Goal: Communication & Community: Participate in discussion

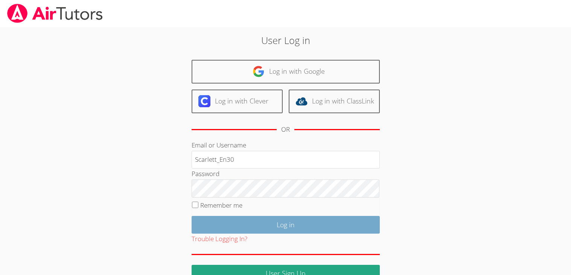
type input "Scarlett_En30"
click at [233, 218] on input "Log in" at bounding box center [286, 225] width 188 height 18
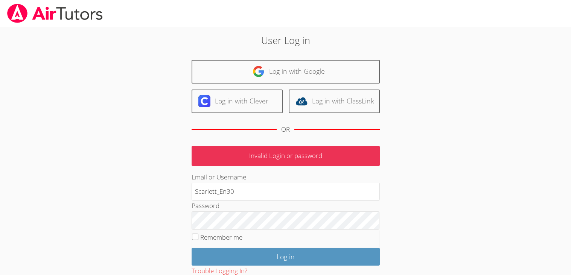
click at [245, 201] on div "Password" at bounding box center [286, 215] width 188 height 29
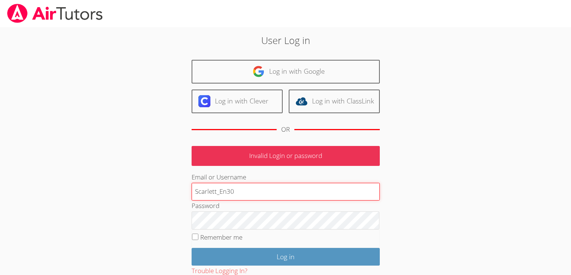
click at [245, 192] on input "Scarlett_En30" at bounding box center [286, 192] width 188 height 18
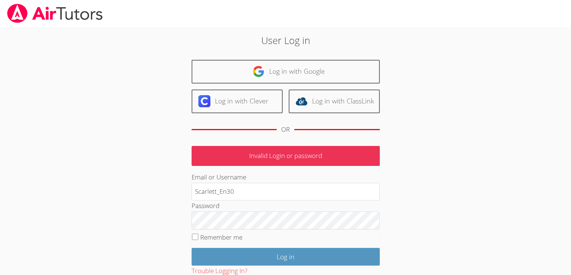
click at [198, 236] on fieldset "Remember me" at bounding box center [286, 239] width 188 height 19
click at [196, 231] on fieldset "Remember me" at bounding box center [286, 239] width 188 height 19
click at [195, 236] on input "Remember me" at bounding box center [195, 237] width 6 height 6
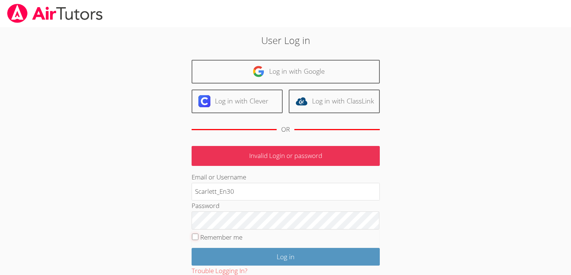
click at [195, 236] on input "Remember me" at bounding box center [195, 237] width 6 height 6
checkbox input "true"
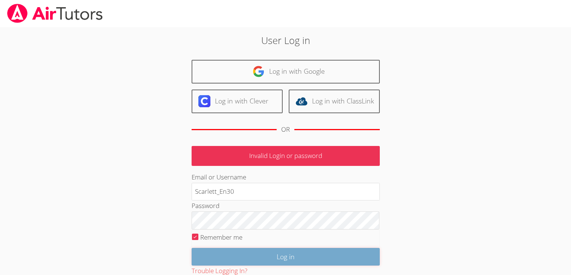
click at [218, 256] on input "Log in" at bounding box center [286, 257] width 188 height 18
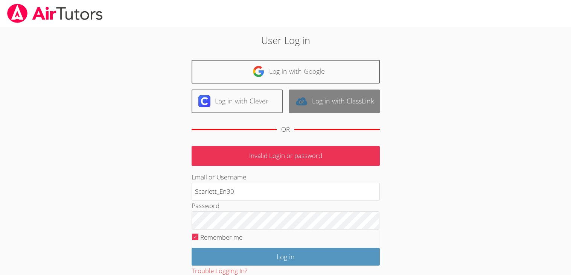
click at [332, 104] on link "Log in with ClassLink" at bounding box center [334, 102] width 91 height 24
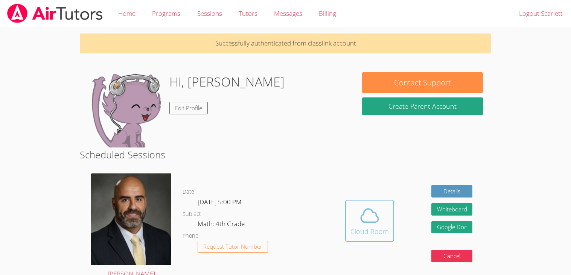
click at [365, 227] on div "Cloud Room" at bounding box center [369, 231] width 38 height 11
click at [368, 232] on div "Cloud Room" at bounding box center [369, 231] width 38 height 11
click at [389, 222] on button "Cloud Room" at bounding box center [369, 221] width 49 height 42
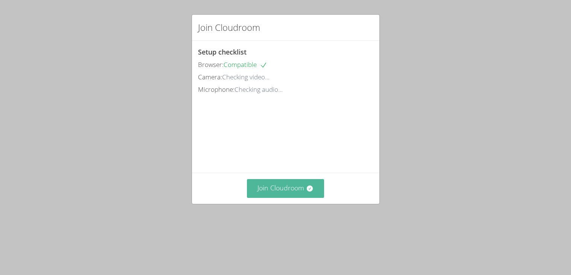
click at [266, 198] on button "Join Cloudroom" at bounding box center [285, 188] width 77 height 18
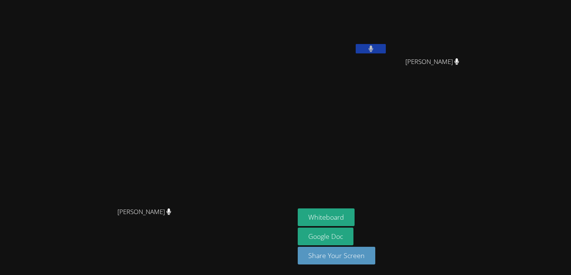
click at [386, 50] on button at bounding box center [371, 48] width 30 height 9
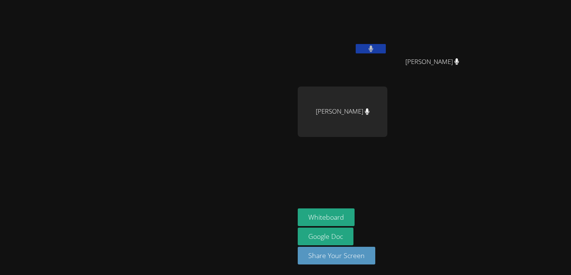
click at [113, 134] on video at bounding box center [147, 122] width 113 height 163
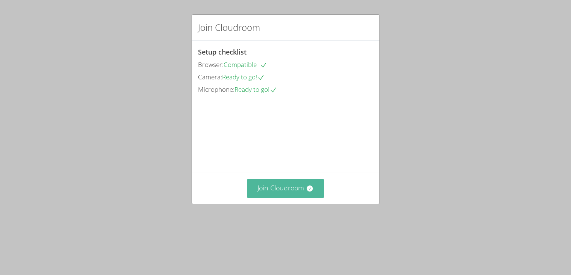
click at [292, 198] on button "Join Cloudroom" at bounding box center [285, 188] width 77 height 18
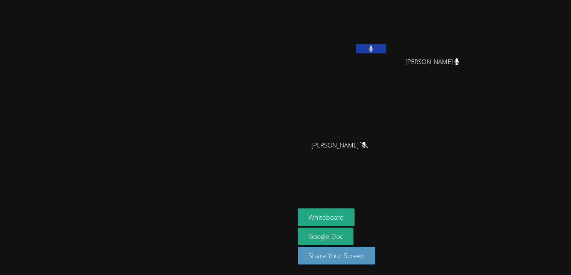
click at [386, 53] on button at bounding box center [371, 48] width 30 height 9
click at [386, 52] on button at bounding box center [371, 48] width 30 height 9
click at [373, 49] on icon at bounding box center [370, 49] width 5 height 6
click at [375, 49] on icon at bounding box center [371, 49] width 8 height 6
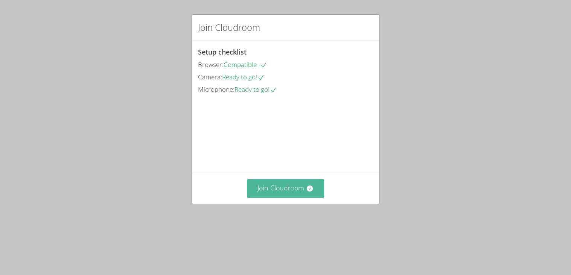
click at [271, 198] on button "Join Cloudroom" at bounding box center [285, 188] width 77 height 18
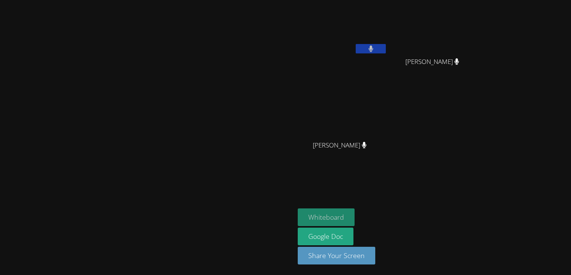
click at [354, 208] on button "Whiteboard" at bounding box center [326, 217] width 57 height 18
click at [386, 47] on button at bounding box center [371, 48] width 30 height 9
click at [375, 50] on icon at bounding box center [371, 49] width 8 height 6
click at [386, 47] on button at bounding box center [371, 48] width 30 height 9
click at [375, 47] on icon at bounding box center [371, 49] width 8 height 6
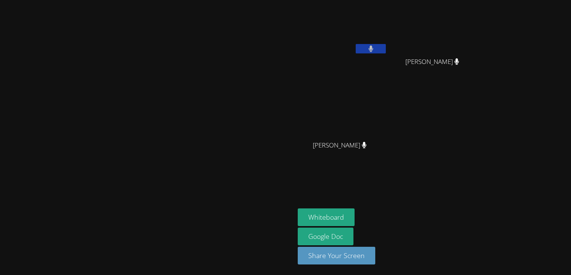
click at [386, 47] on button at bounding box center [371, 48] width 30 height 9
click at [375, 49] on icon at bounding box center [371, 49] width 8 height 6
click at [386, 46] on button at bounding box center [371, 48] width 30 height 9
click at [386, 48] on button at bounding box center [371, 48] width 30 height 9
click at [386, 47] on button at bounding box center [371, 48] width 30 height 9
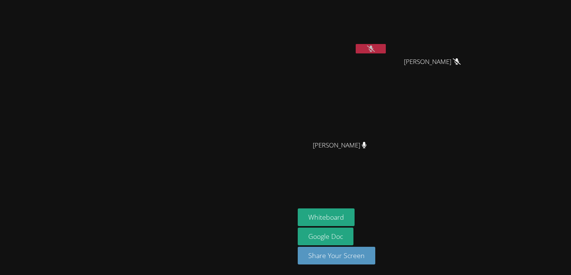
click at [375, 46] on icon at bounding box center [371, 49] width 8 height 6
click at [373, 46] on icon at bounding box center [370, 49] width 5 height 6
click at [386, 49] on button at bounding box center [371, 48] width 30 height 9
click at [386, 48] on button at bounding box center [371, 48] width 30 height 9
click at [375, 48] on icon at bounding box center [371, 49] width 8 height 6
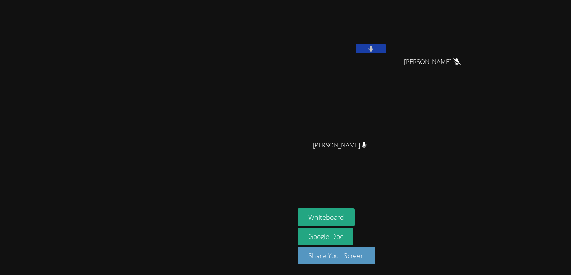
click at [373, 50] on icon at bounding box center [370, 49] width 5 height 6
click at [375, 52] on icon at bounding box center [371, 49] width 8 height 6
click at [386, 52] on button at bounding box center [371, 48] width 30 height 9
click at [386, 46] on button at bounding box center [371, 48] width 30 height 9
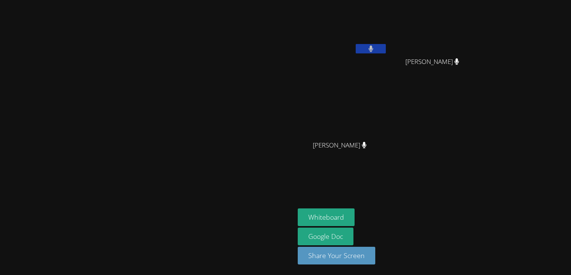
click at [387, 43] on video at bounding box center [343, 28] width 90 height 50
click at [386, 46] on button at bounding box center [371, 48] width 30 height 9
click at [375, 46] on icon at bounding box center [371, 49] width 8 height 6
click at [386, 46] on button at bounding box center [371, 48] width 30 height 9
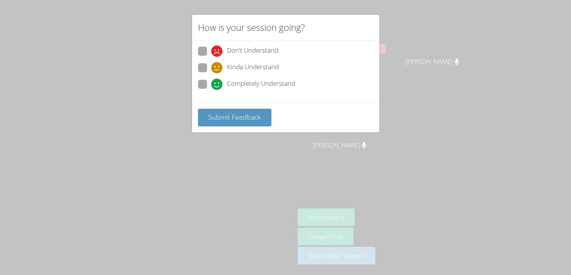
click at [211, 90] on span at bounding box center [211, 90] width 0 height 0
click at [211, 81] on input "Completely Understand" at bounding box center [214, 83] width 6 height 6
radio input "true"
click at [225, 117] on span "Submit Feedback" at bounding box center [234, 117] width 53 height 9
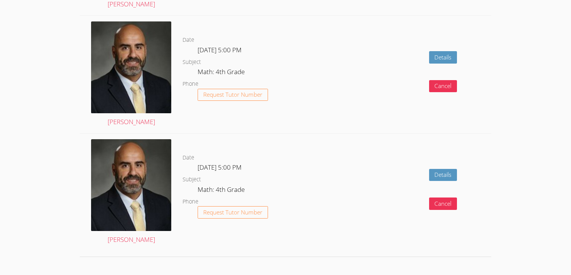
scroll to position [1172, 0]
